Goal: Task Accomplishment & Management: Complete application form

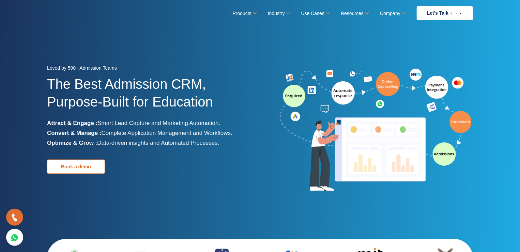
click at [79, 169] on link "Book a demo" at bounding box center [76, 166] width 58 height 14
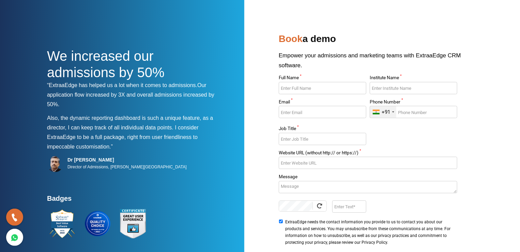
click at [309, 90] on input "Full Name *" at bounding box center [322, 88] width 87 height 12
type input "Bothi"
click at [390, 91] on input "Institute Name *" at bounding box center [413, 88] width 87 height 12
type input "Mcgans"
click at [321, 113] on input "Email *" at bounding box center [322, 112] width 87 height 12
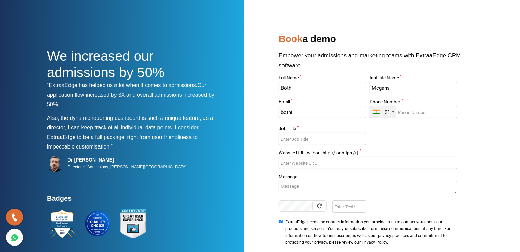
click at [297, 117] on input "bothi" at bounding box center [322, 112] width 87 height 12
click at [296, 115] on input "bothi" at bounding box center [322, 112] width 87 height 12
paste input "#b92e2e"
type input "#b92e2e"
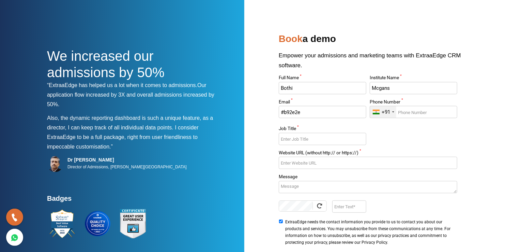
click at [300, 142] on input "Job Title *" at bounding box center [322, 139] width 87 height 12
type input "I"
type input "Admin"
click at [302, 162] on input "Website URL (without http:// or https://) *" at bounding box center [368, 162] width 178 height 12
type input "[DOMAIN_NAME]"
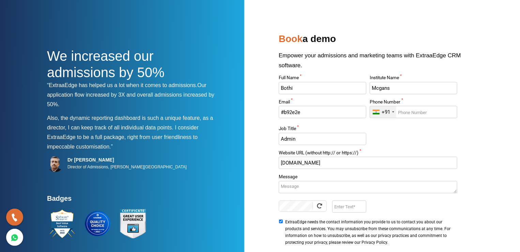
click at [288, 186] on textarea "Message" at bounding box center [368, 187] width 178 height 12
type textarea "C"
type textarea "Chatbot Menu"
click at [341, 206] on input "Enter Text" at bounding box center [349, 206] width 34 height 12
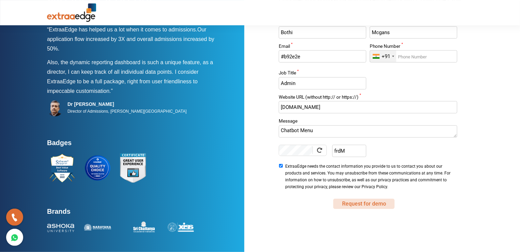
type input "frdM"
click at [353, 208] on button "Request for demo" at bounding box center [363, 203] width 61 height 10
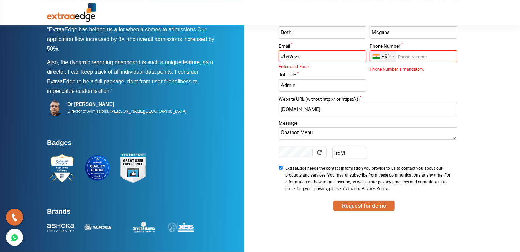
click at [404, 58] on input "Phone Number *" at bounding box center [413, 56] width 87 height 12
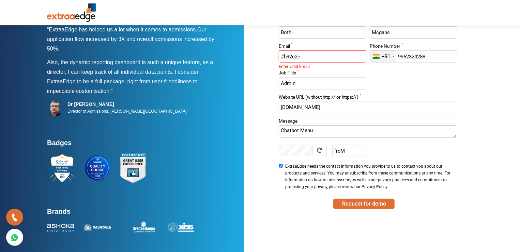
type input "9952324288"
click at [325, 60] on input "#b92e2e" at bounding box center [322, 56] width 87 height 12
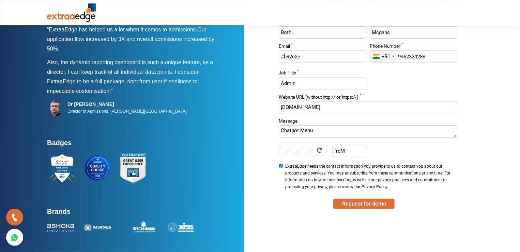
click at [328, 132] on textarea "Chatbot Menu" at bounding box center [368, 131] width 178 height 12
click at [352, 131] on textarea "Need Demo for Chatbot Menu" at bounding box center [368, 131] width 178 height 12
type textarea "Need Demo for Chatbot Assist"
click at [348, 205] on button "Request for demo" at bounding box center [363, 203] width 61 height 10
click at [291, 57] on input "#b92e2e" at bounding box center [322, 56] width 87 height 12
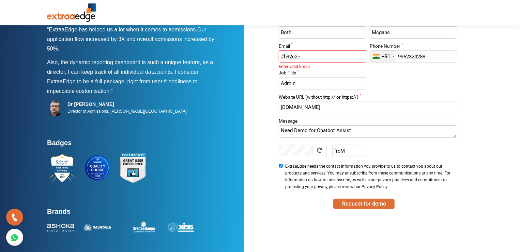
click at [291, 57] on input "#b92e2e" at bounding box center [322, 56] width 87 height 12
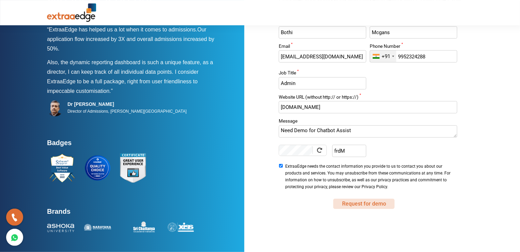
type input "[EMAIL_ADDRESS][DOMAIN_NAME]"
click at [354, 207] on button "Request for demo" at bounding box center [363, 203] width 61 height 10
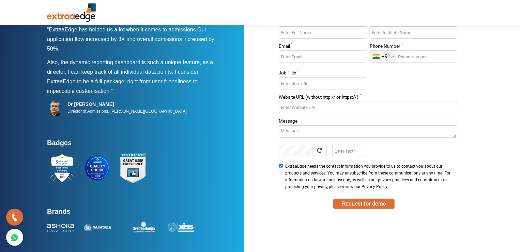
scroll to position [0, 0]
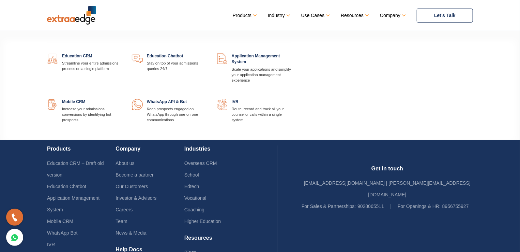
click at [245, 17] on link "Products" at bounding box center [244, 16] width 23 height 10
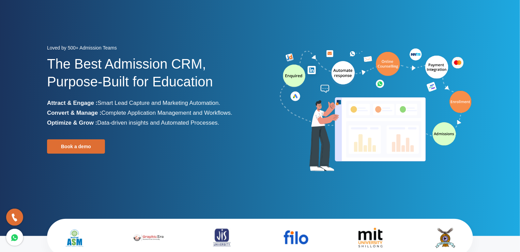
scroll to position [19, 0]
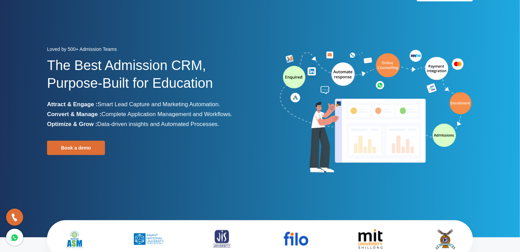
click at [161, 66] on h1 "The Best Admission CRM, Purpose-Built for Education" at bounding box center [151, 77] width 208 height 43
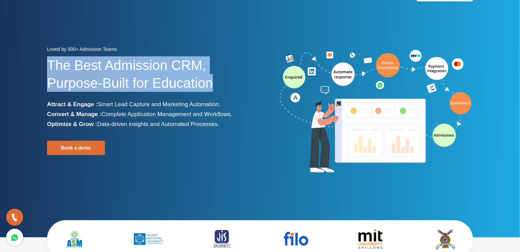
click at [161, 66] on h1 "The Best Admission CRM, Purpose-Built for Education" at bounding box center [151, 77] width 208 height 43
click at [161, 86] on h1 "The Best Admission CRM, Purpose-Built for Education" at bounding box center [151, 77] width 208 height 43
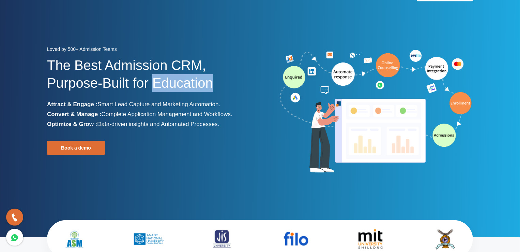
click at [161, 86] on h1 "The Best Admission CRM, Purpose-Built for Education" at bounding box center [151, 77] width 208 height 43
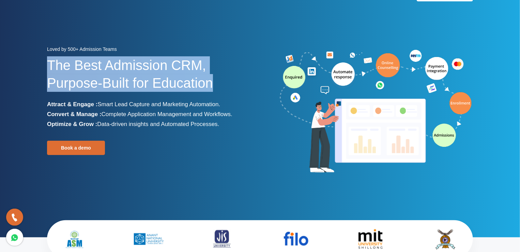
click at [161, 86] on h1 "The Best Admission CRM, Purpose-Built for Education" at bounding box center [151, 77] width 208 height 43
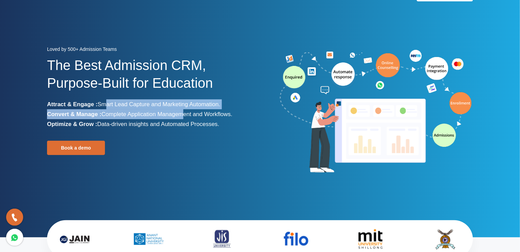
drag, startPoint x: 101, startPoint y: 106, endPoint x: 183, endPoint y: 111, distance: 82.0
click at [183, 111] on ul "Attract & Engage : Smart Lead Capture and Marketing Automation. Convert & Manag…" at bounding box center [151, 114] width 208 height 30
click at [183, 111] on span "Complete Application Management and Workflows." at bounding box center [167, 114] width 131 height 6
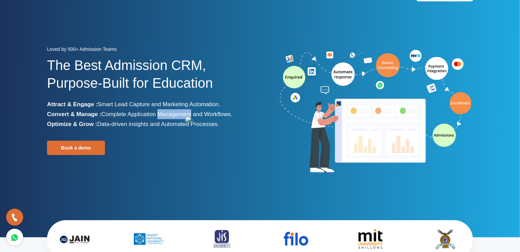
click at [183, 111] on span "Complete Application Management and Workflows." at bounding box center [167, 114] width 131 height 6
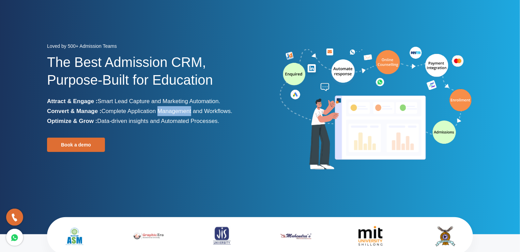
scroll to position [0, 0]
